Goal: Task Accomplishment & Management: Use online tool/utility

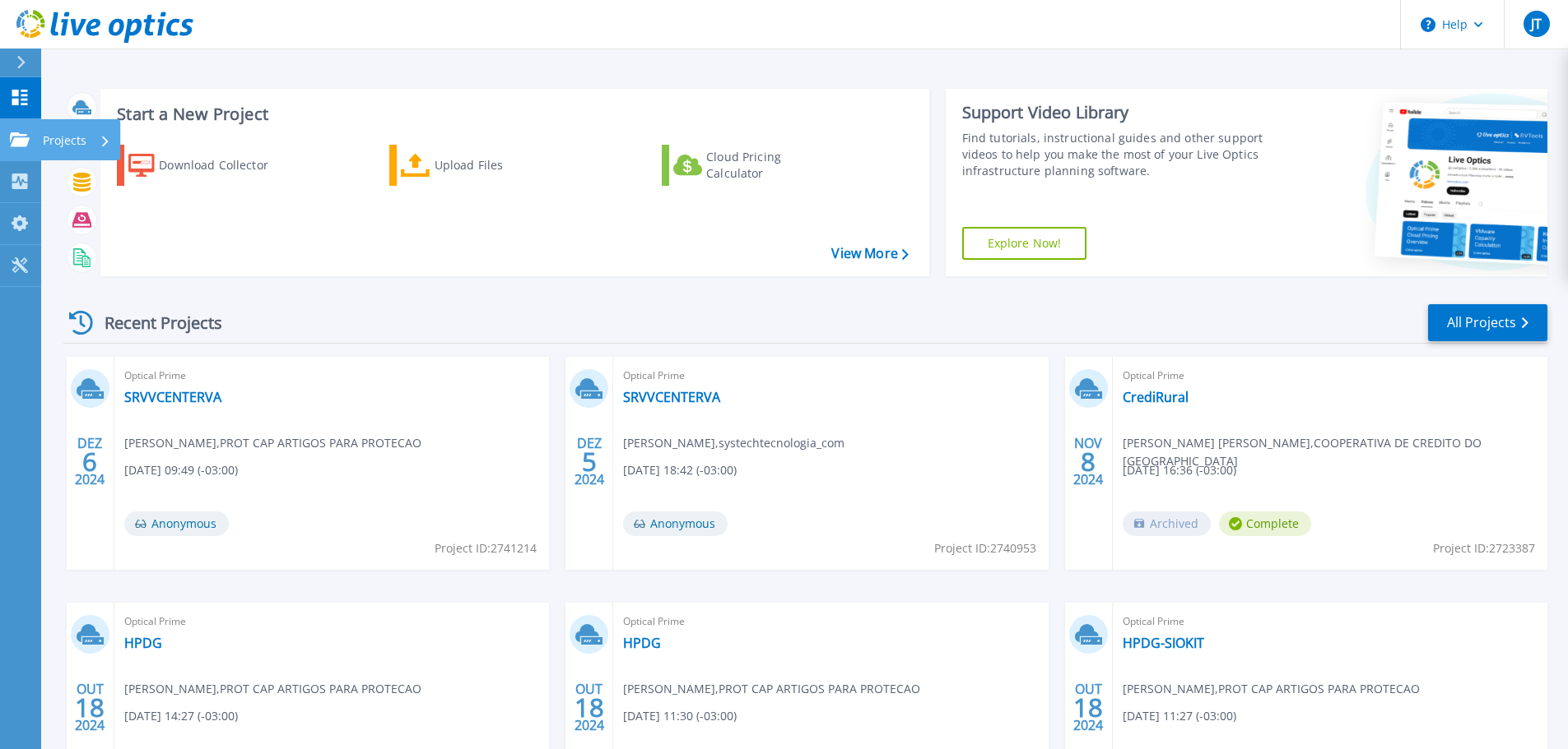
click at [84, 136] on p "Projects" at bounding box center [65, 141] width 43 height 43
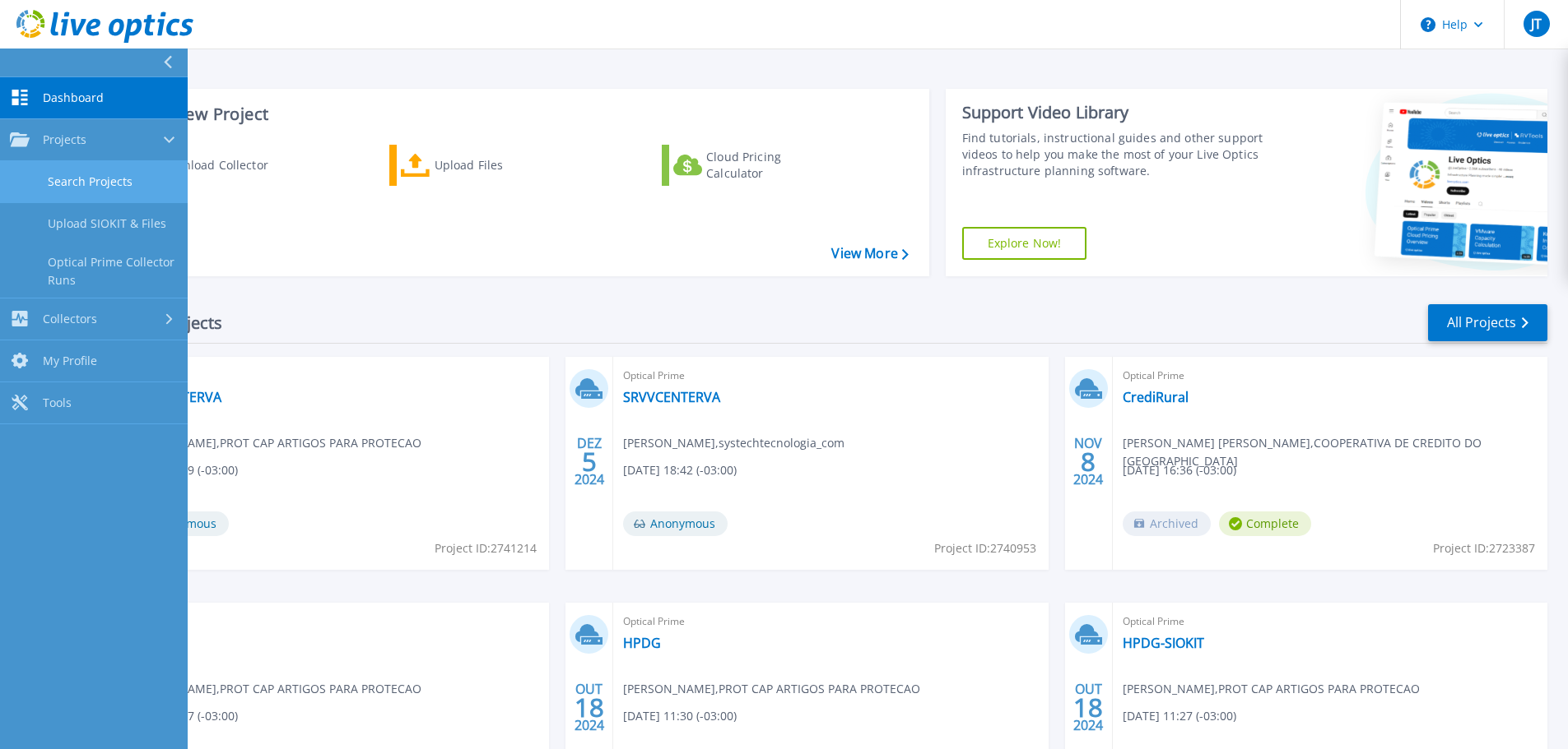
click at [86, 183] on link "Search Projects" at bounding box center [93, 182] width 188 height 42
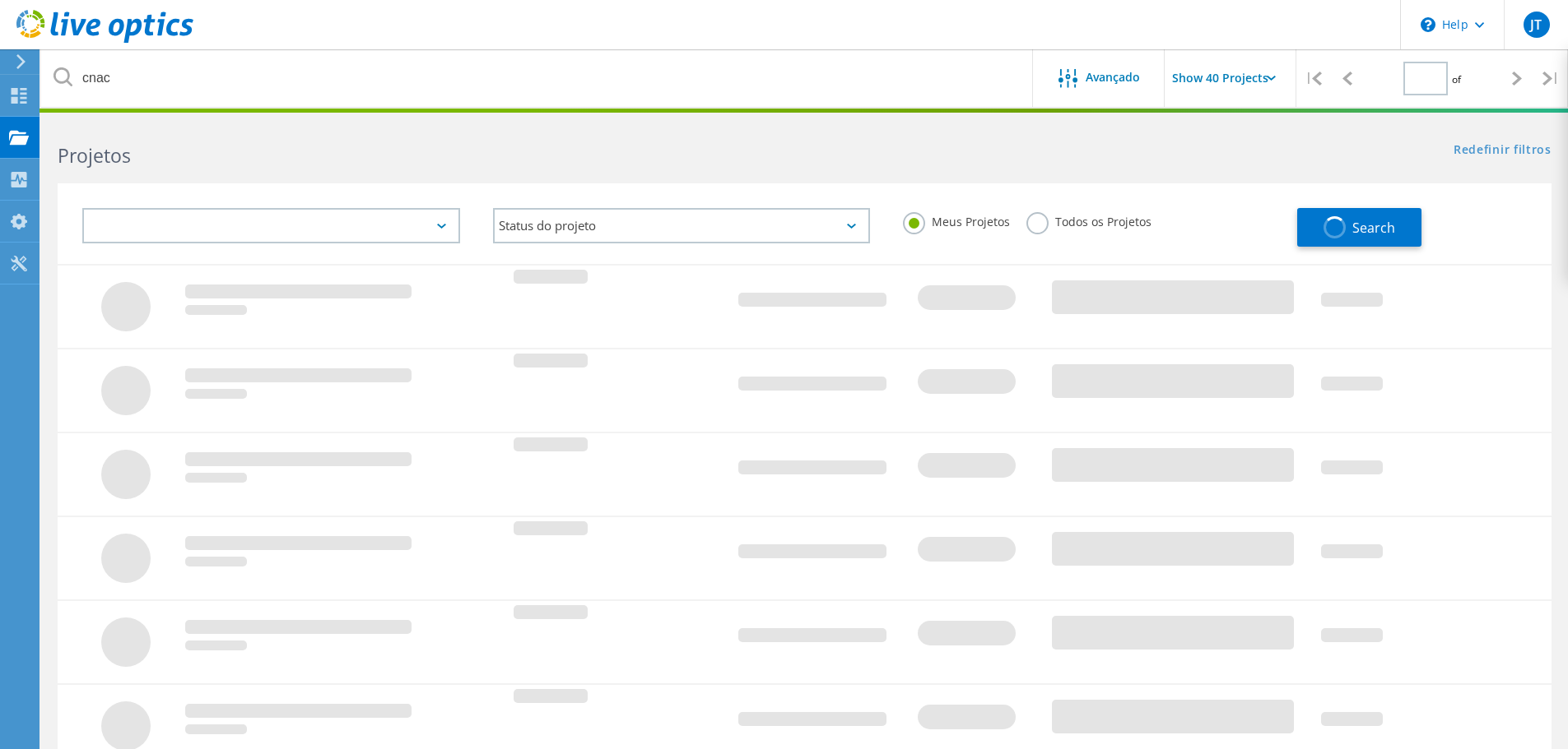
type input "1"
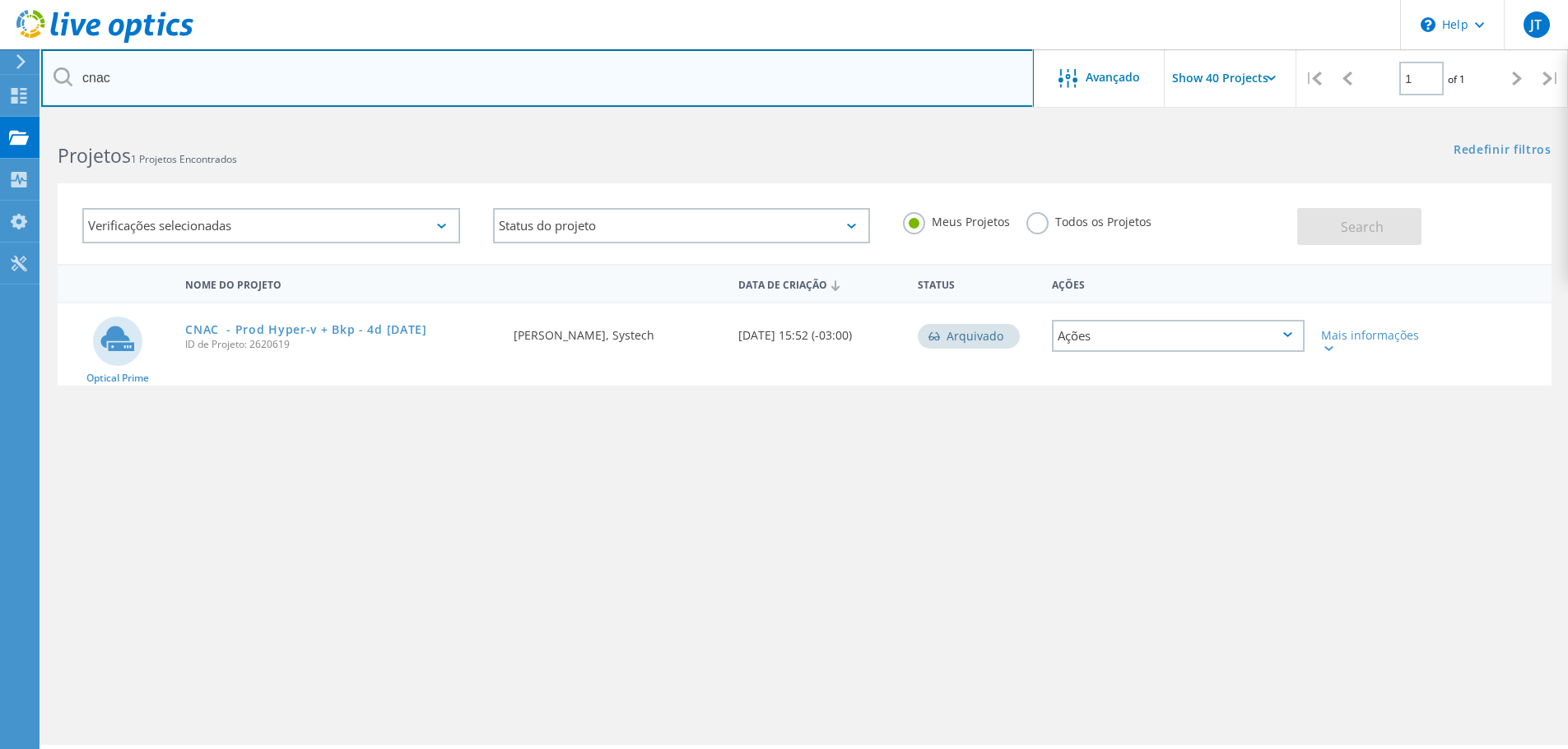
drag, startPoint x: 143, startPoint y: 76, endPoint x: -349, endPoint y: -4, distance: 498.5
click at [0, 0] on html "\n Help Explore Helpful Articles Contact Support JT Usuário Final Julio Tibery …" at bounding box center [784, 397] width 1568 height 795
type input "ssa"
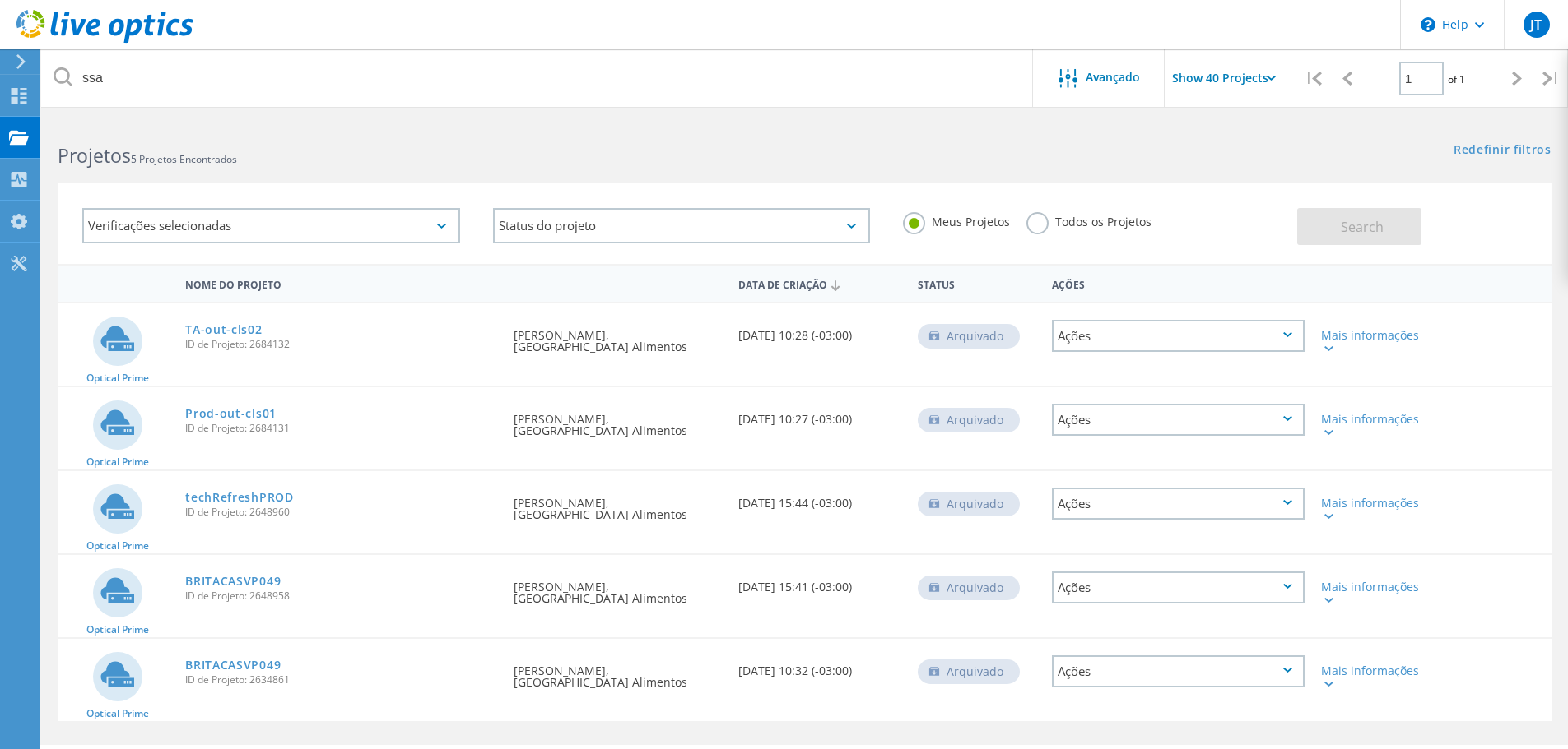
click at [99, 29] on icon at bounding box center [105, 26] width 177 height 34
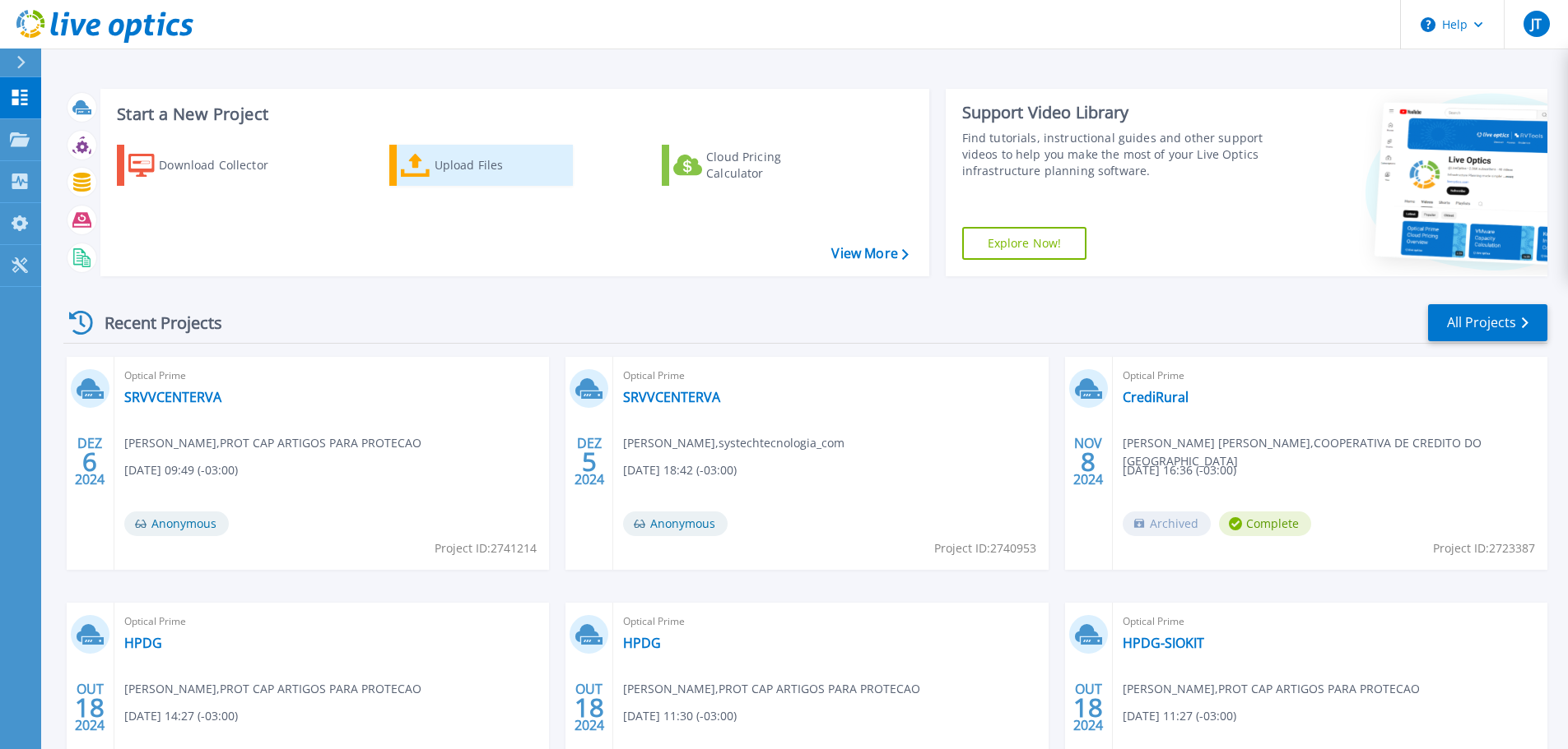
click at [425, 170] on icon at bounding box center [416, 166] width 29 height 24
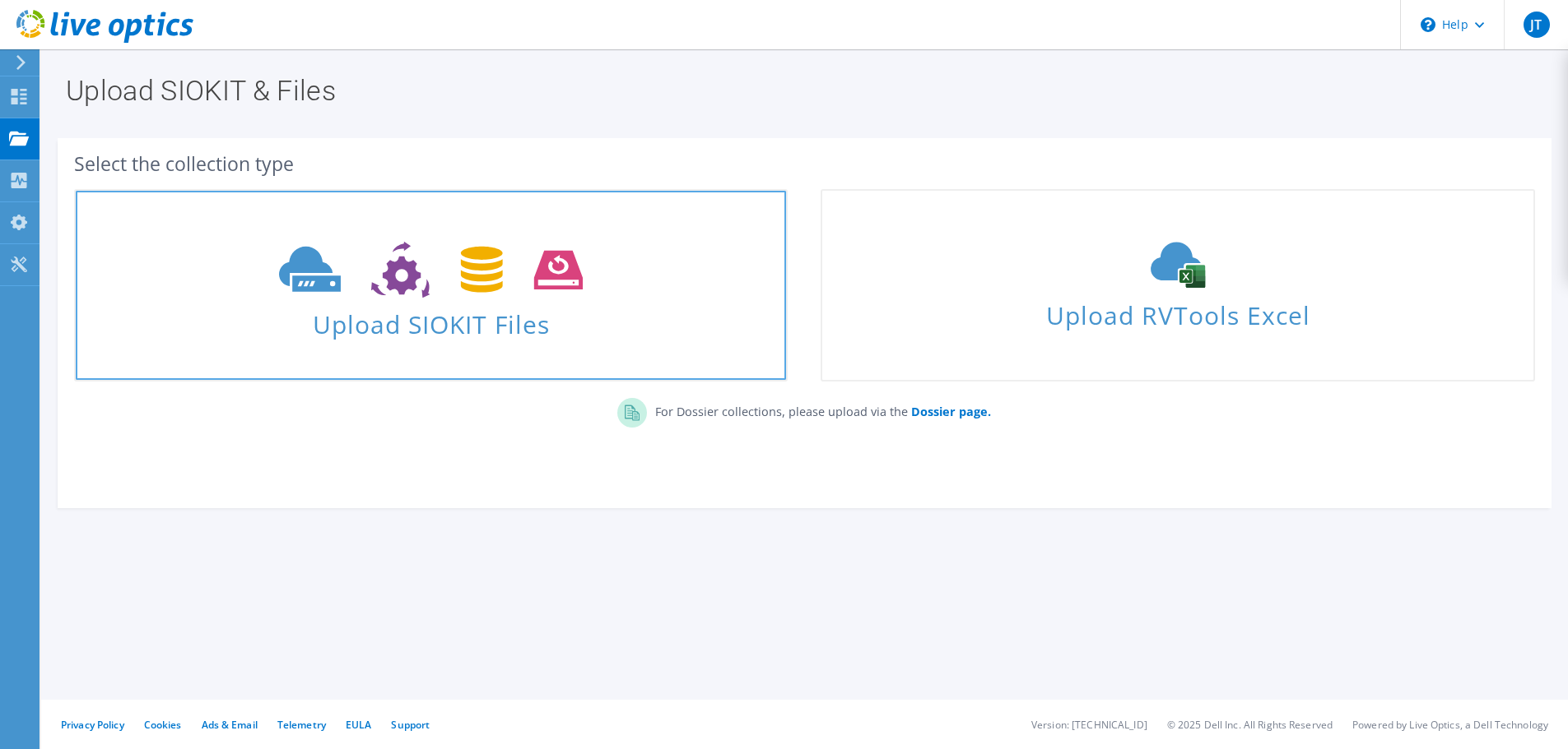
click at [429, 310] on span "Upload SIOKIT Files" at bounding box center [431, 319] width 711 height 35
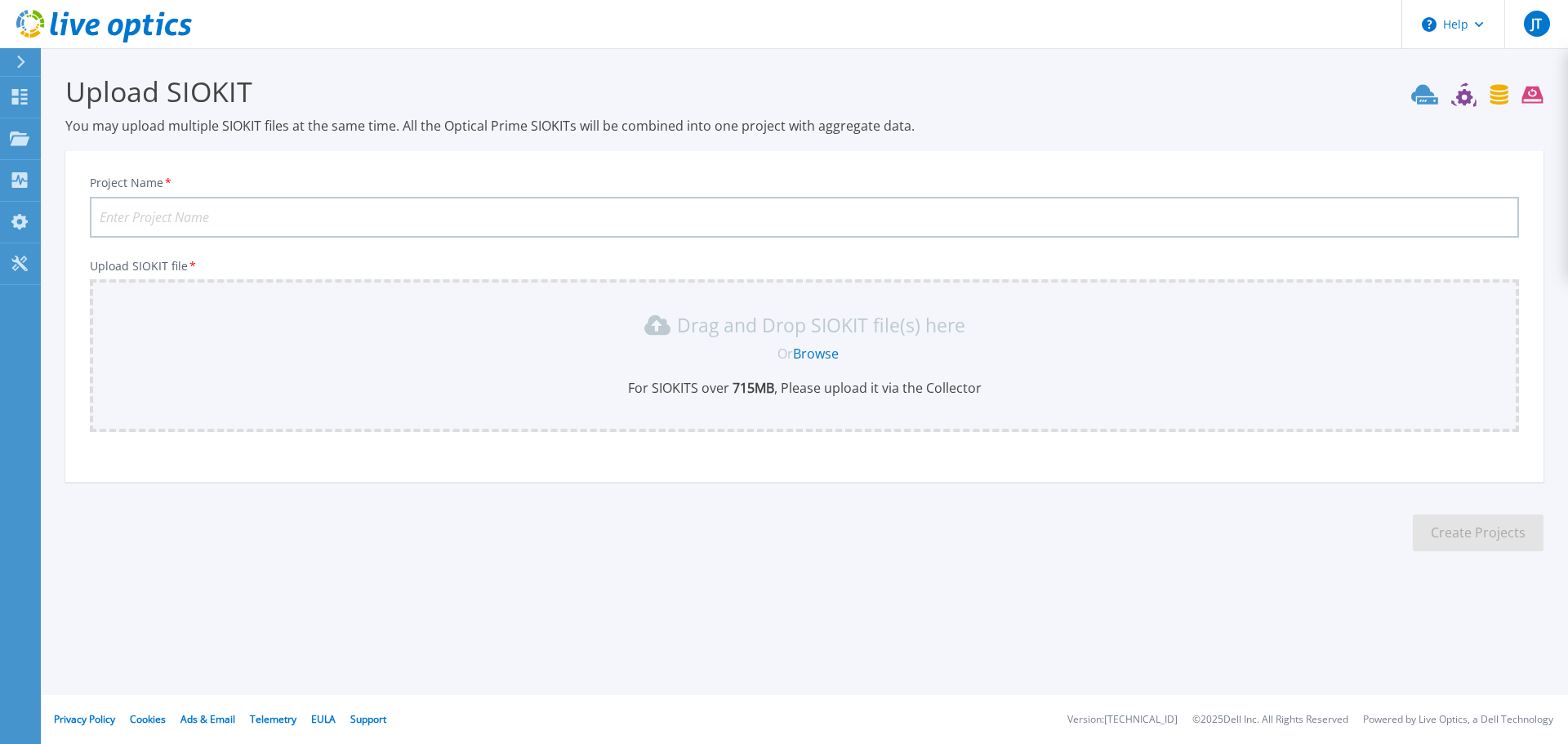
click at [813, 353] on link "Browse" at bounding box center [815, 354] width 45 height 18
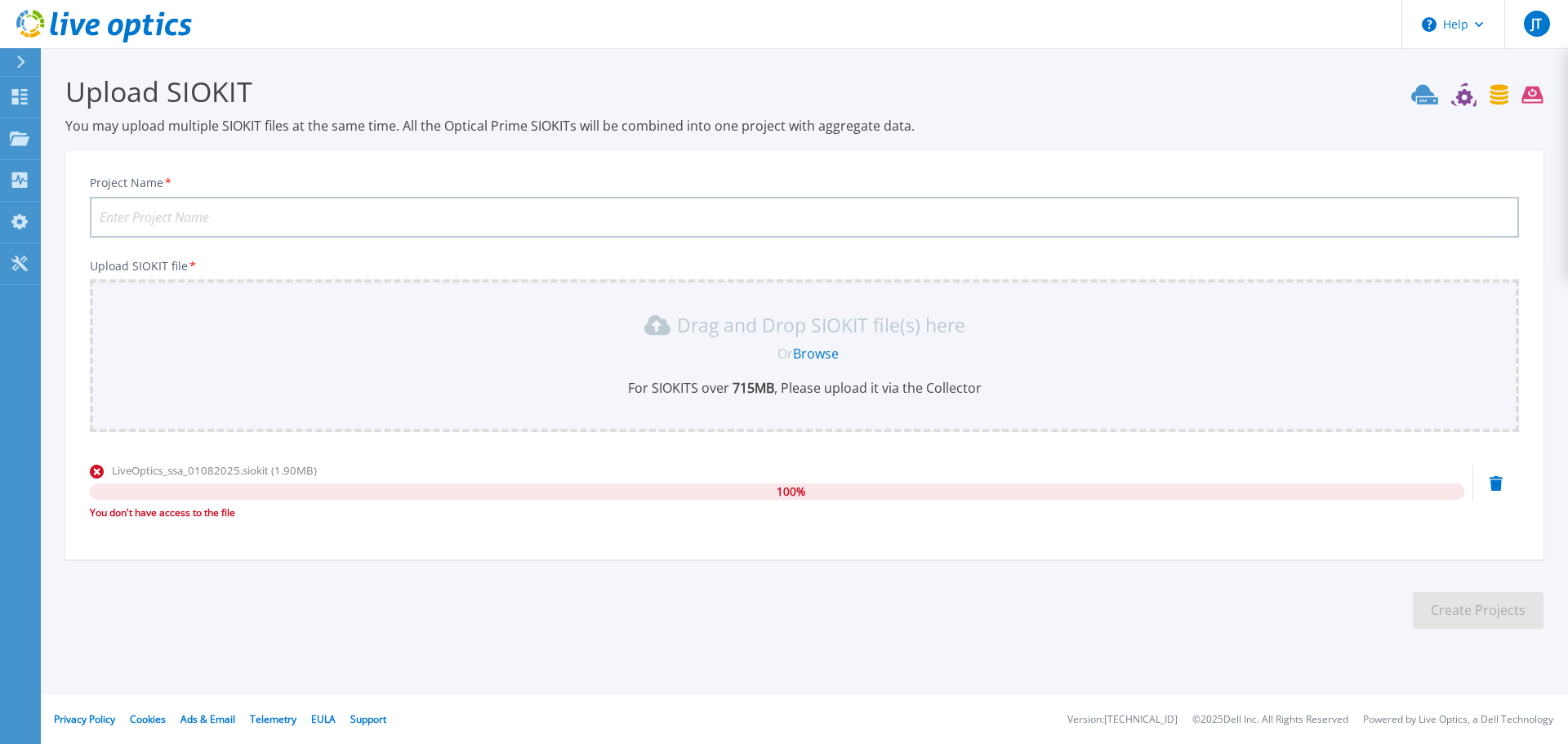
click at [1493, 486] on icon at bounding box center [1496, 483] width 13 height 15
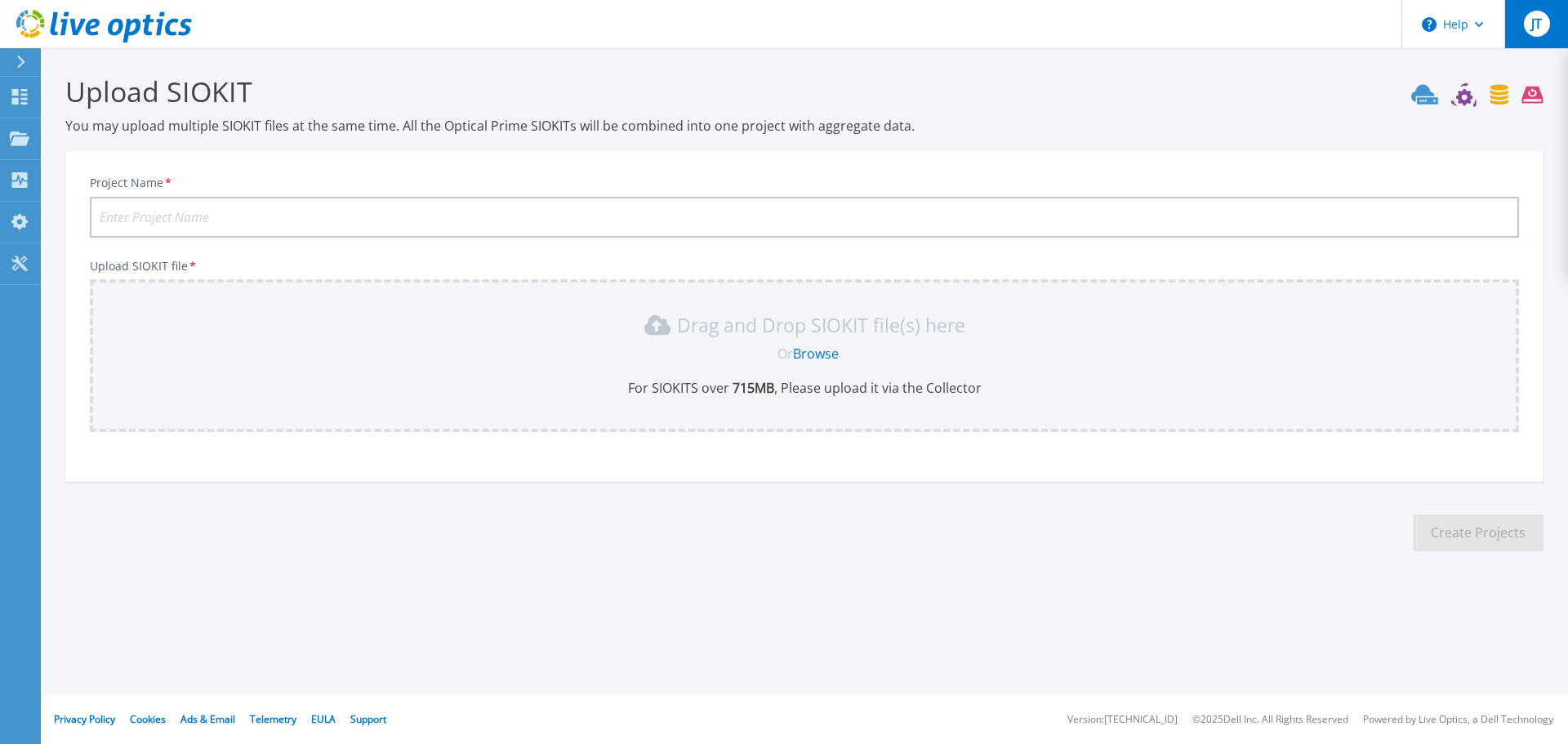
click at [1548, 21] on div "JT" at bounding box center [1537, 23] width 26 height 26
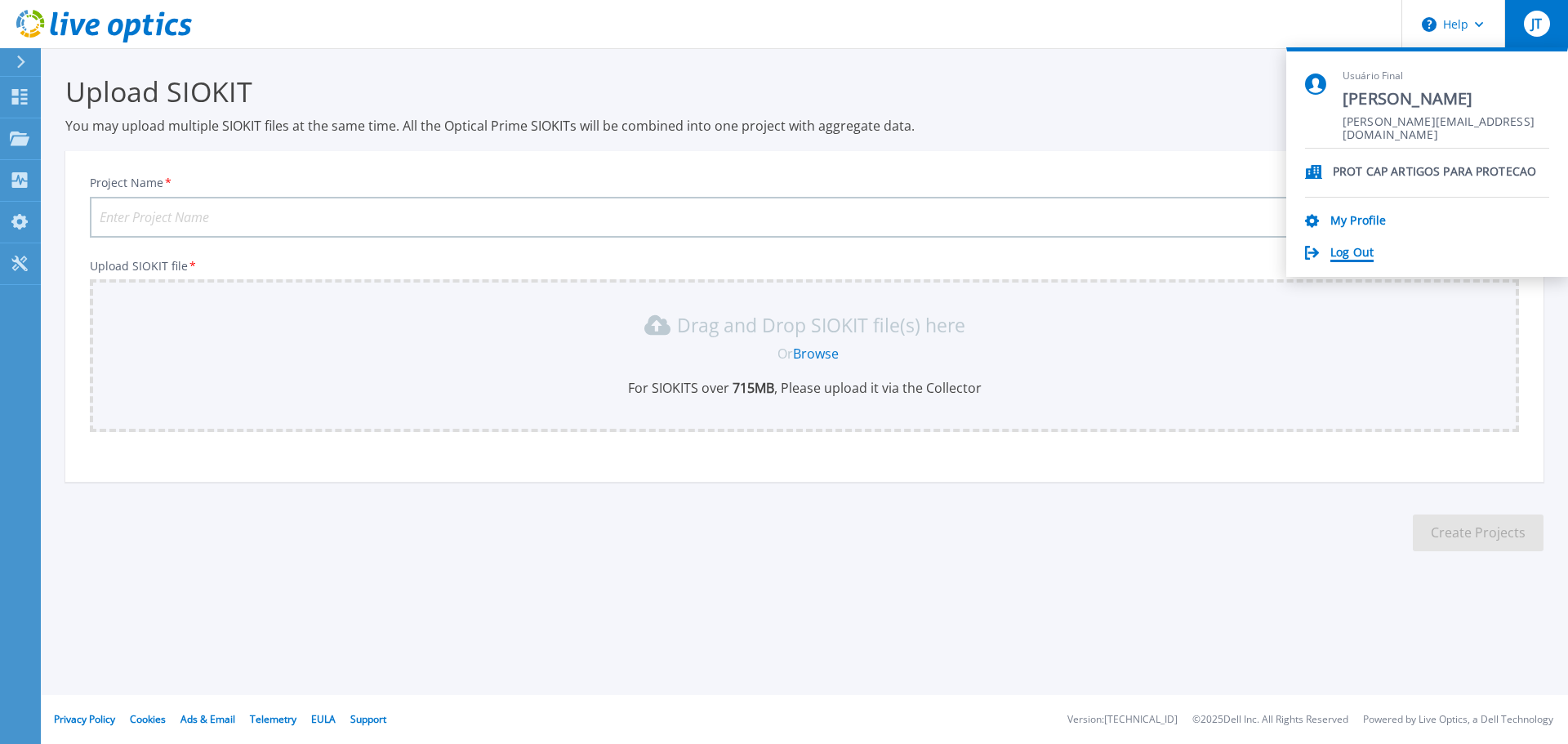
click at [1343, 248] on link "Log Out" at bounding box center [1352, 254] width 43 height 15
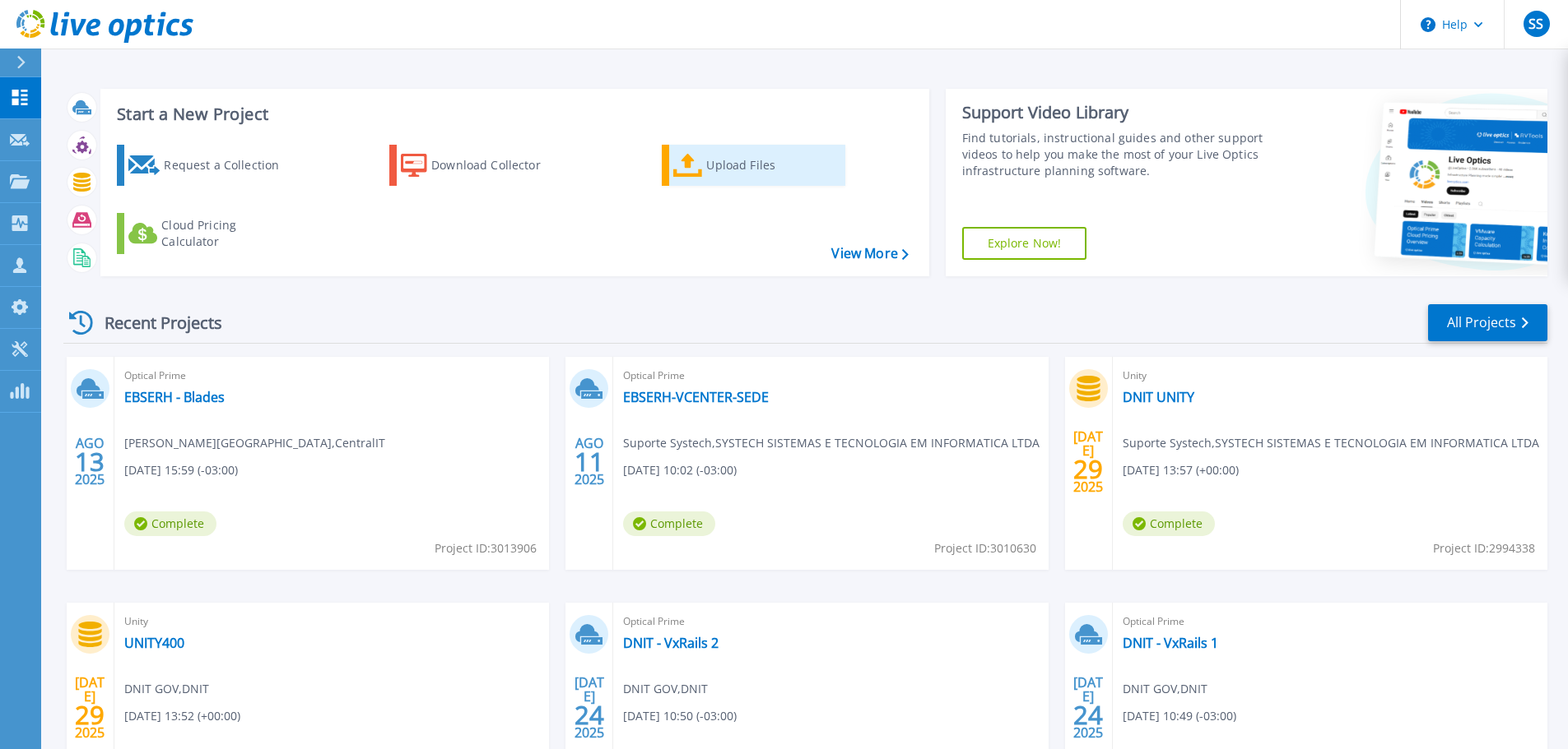
click at [722, 163] on div "Upload Files" at bounding box center [772, 165] width 131 height 33
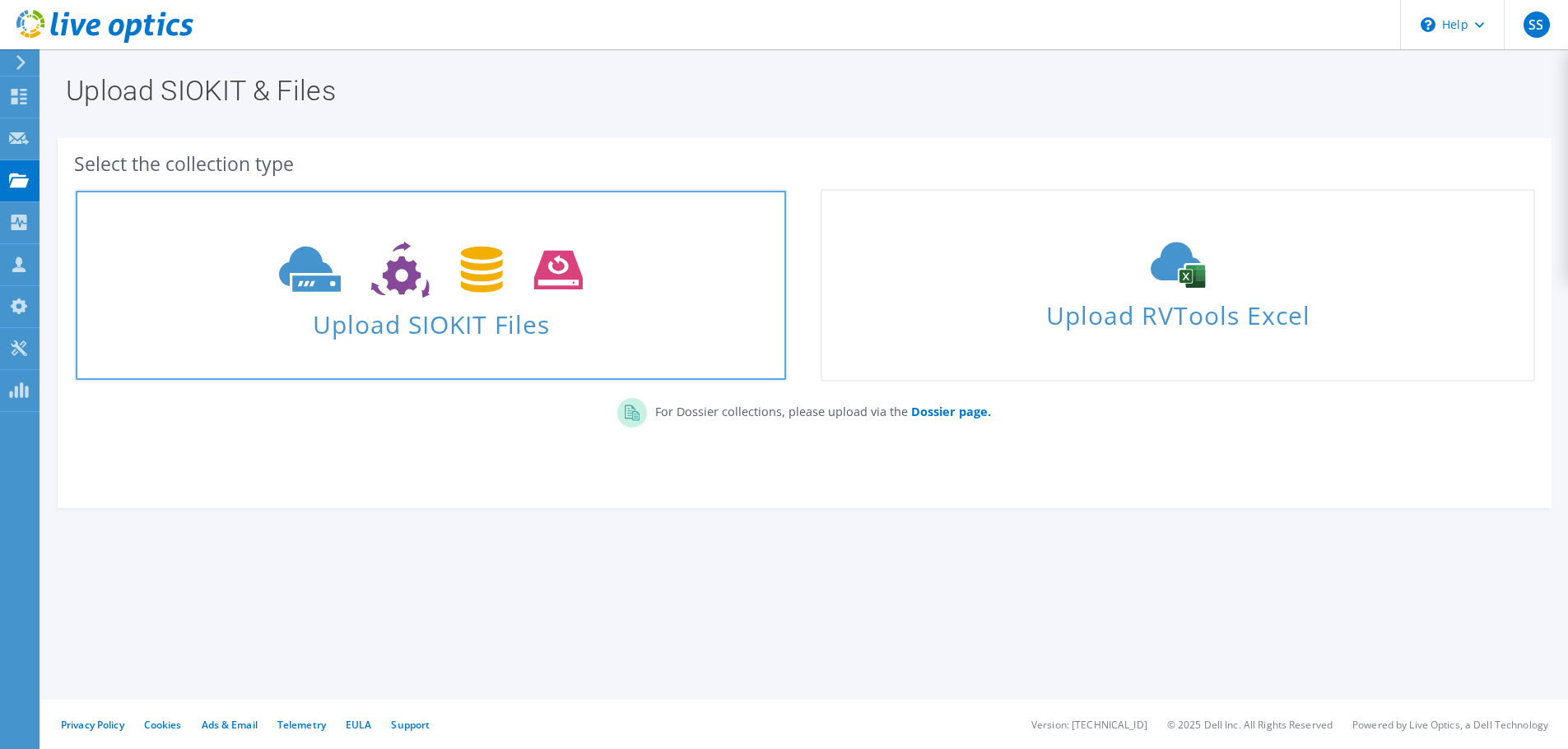
click at [506, 307] on span "Upload SIOKIT Files" at bounding box center [431, 319] width 711 height 35
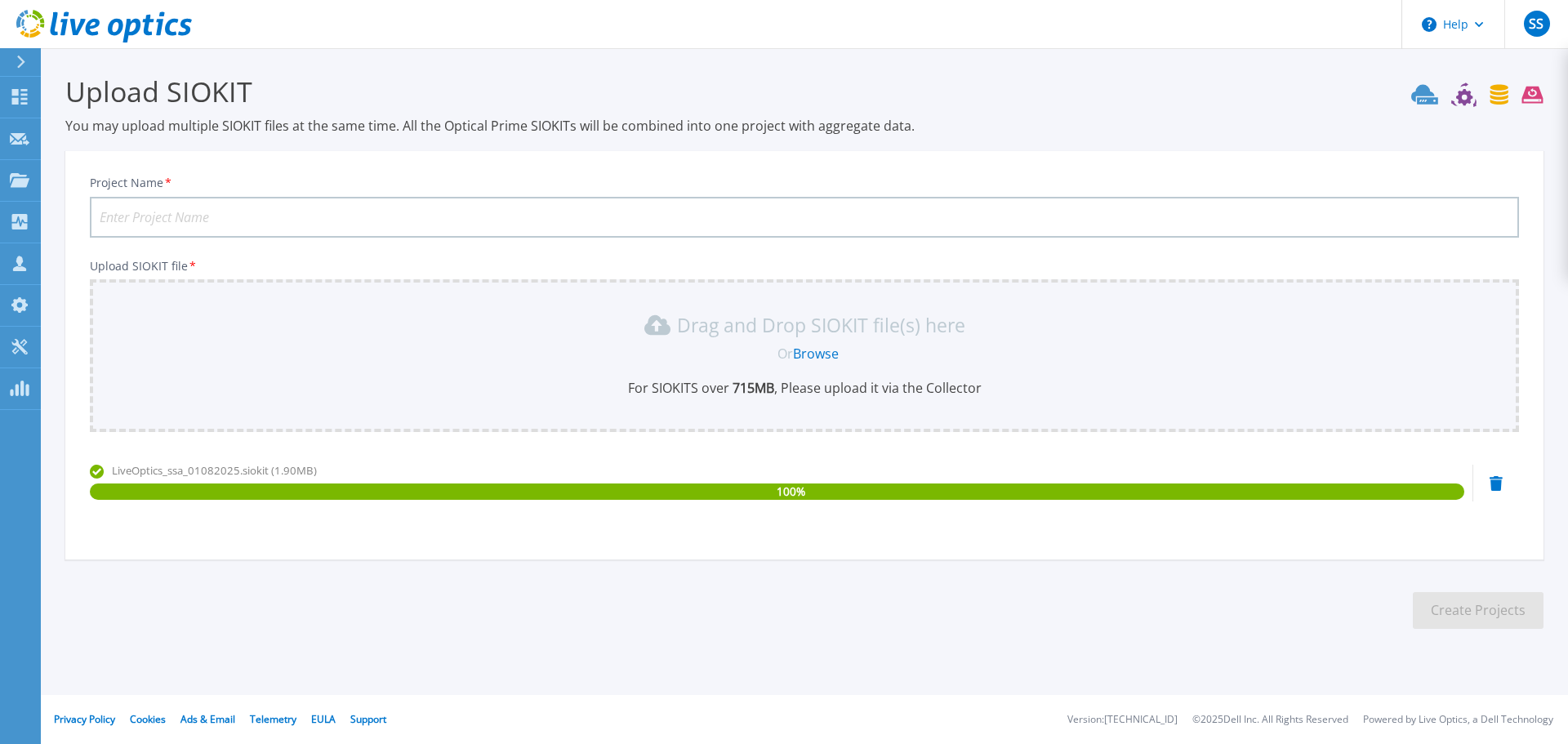
click at [141, 218] on input "Project Name *" at bounding box center [805, 217] width 1429 height 41
type input "SSA-ITABERAI"
click at [1463, 618] on button "Create Projects" at bounding box center [1478, 610] width 130 height 37
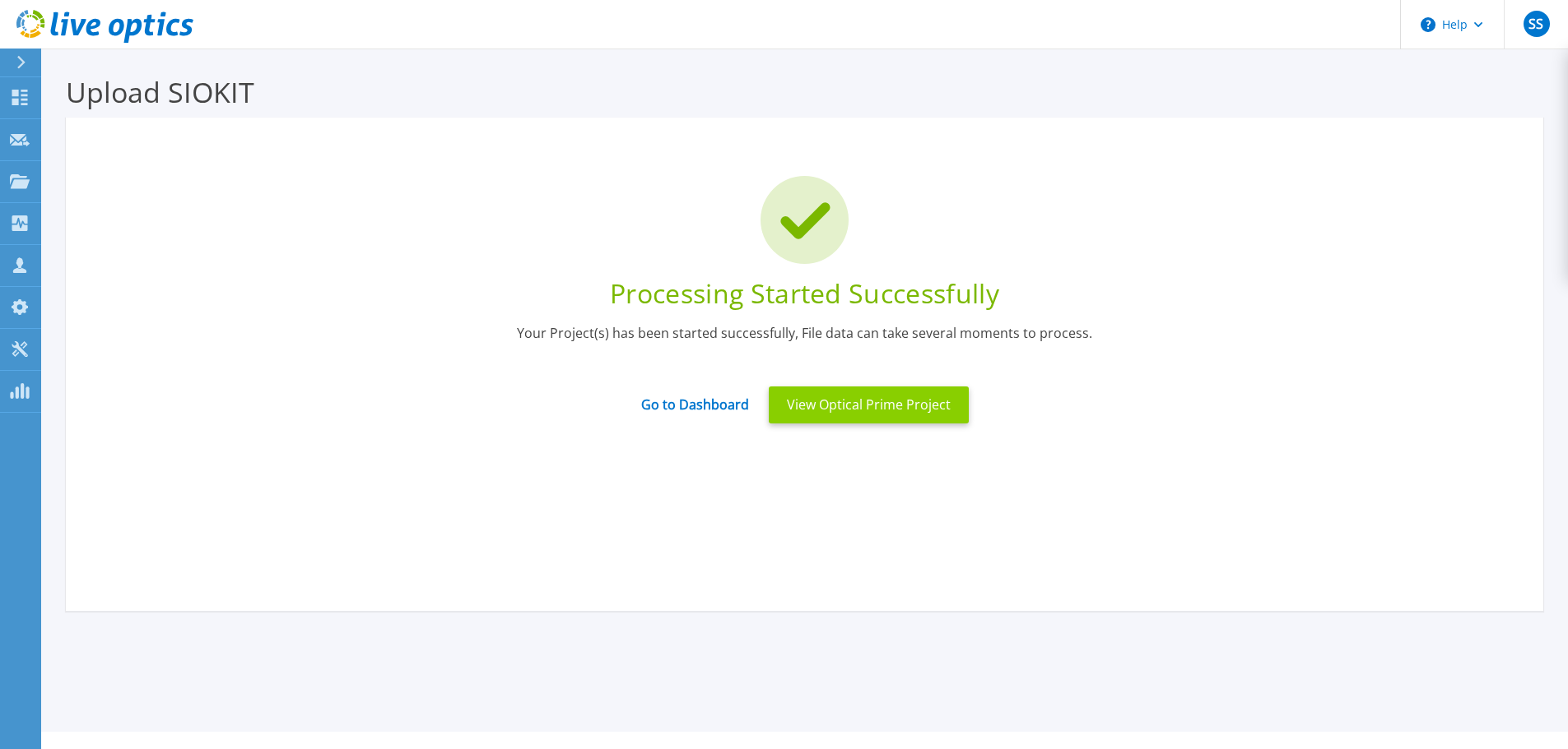
click at [886, 406] on button "View Optical Prime Project" at bounding box center [868, 404] width 200 height 37
